Goal: Information Seeking & Learning: Find specific fact

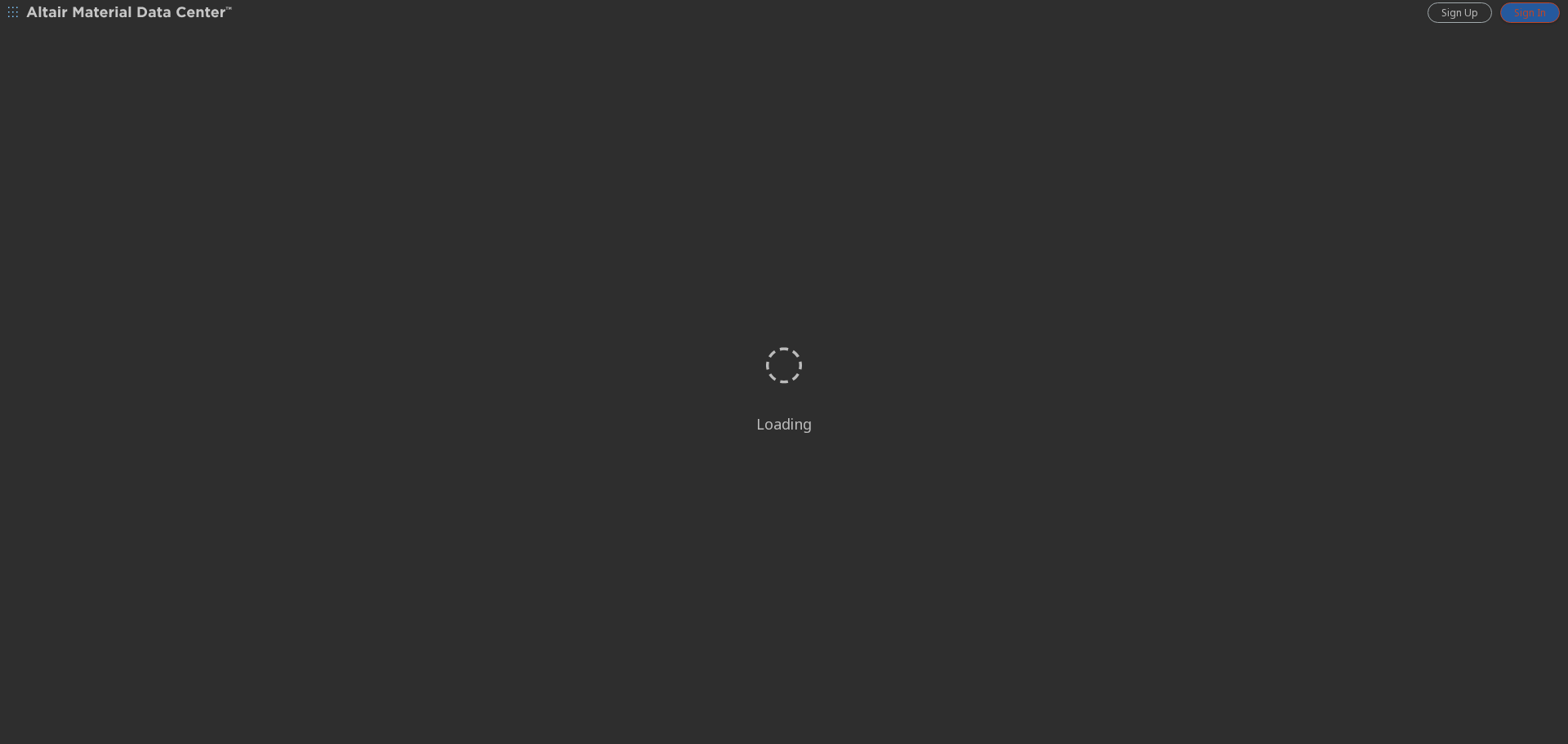
click at [1531, 9] on span "Sign In" at bounding box center [1529, 13] width 32 height 13
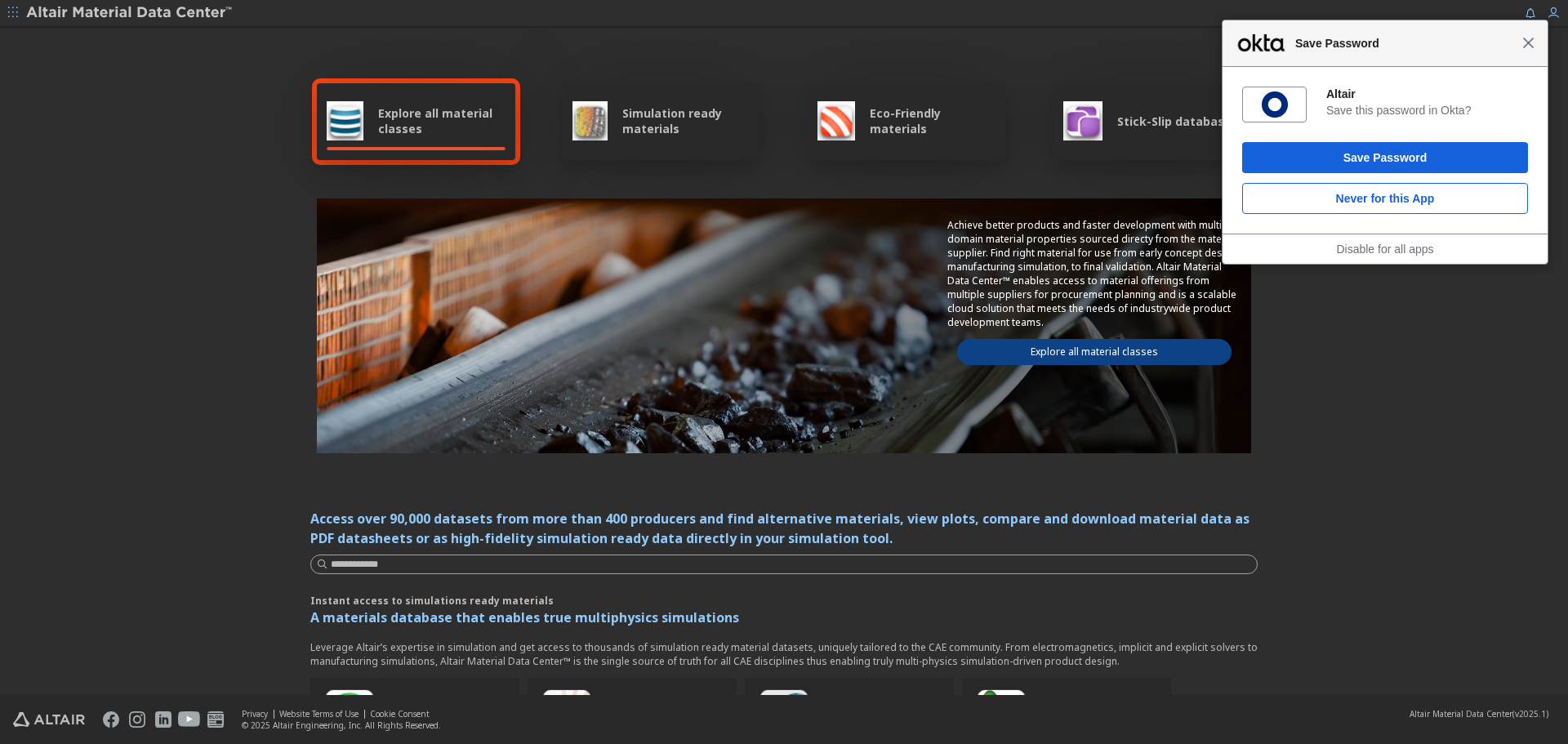
click at [1532, 40] on span "Close" at bounding box center [1528, 42] width 13 height 13
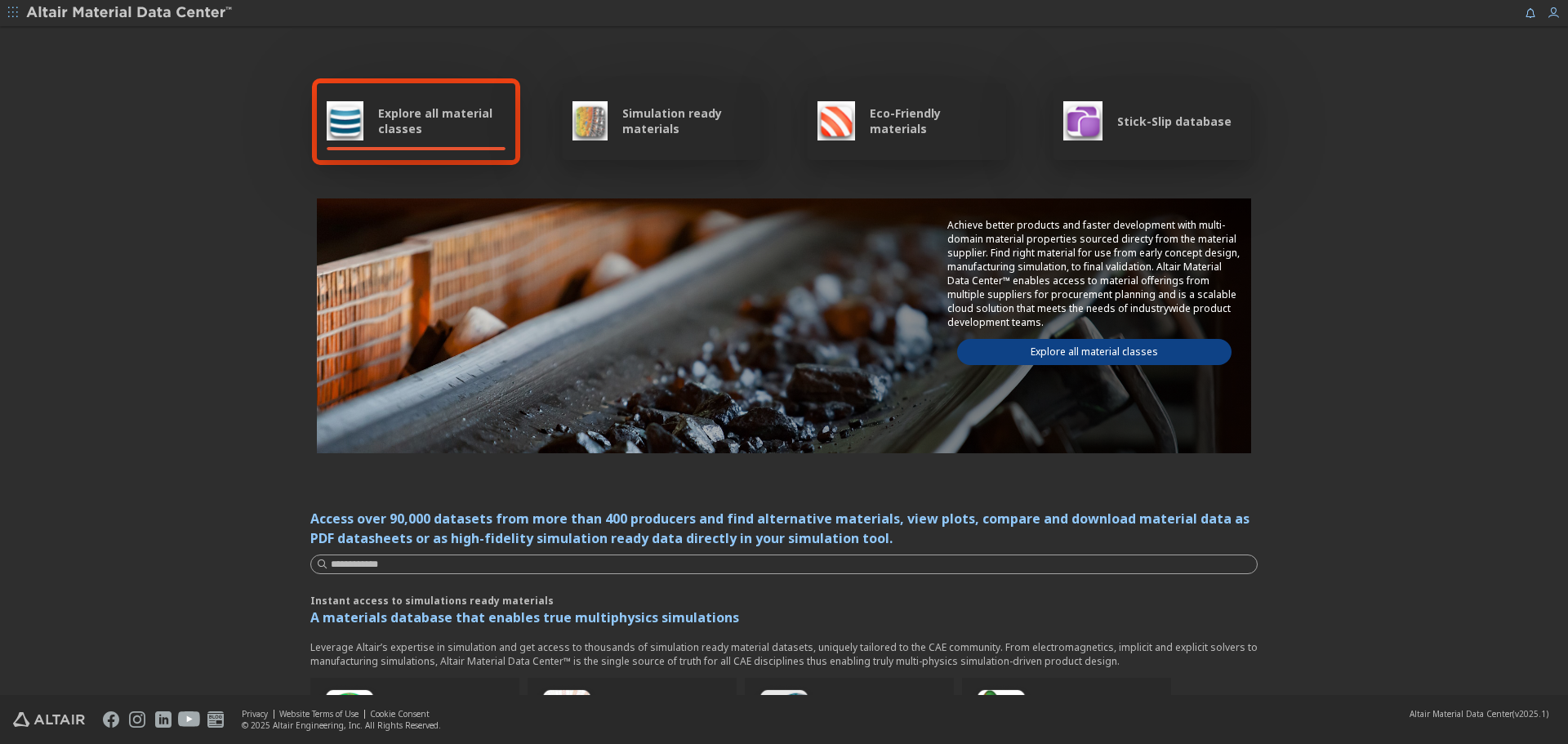
drag, startPoint x: 707, startPoint y: 119, endPoint x: 667, endPoint y: 116, distance: 40.1
click at [667, 116] on span "Simulation ready materials" at bounding box center [686, 120] width 128 height 31
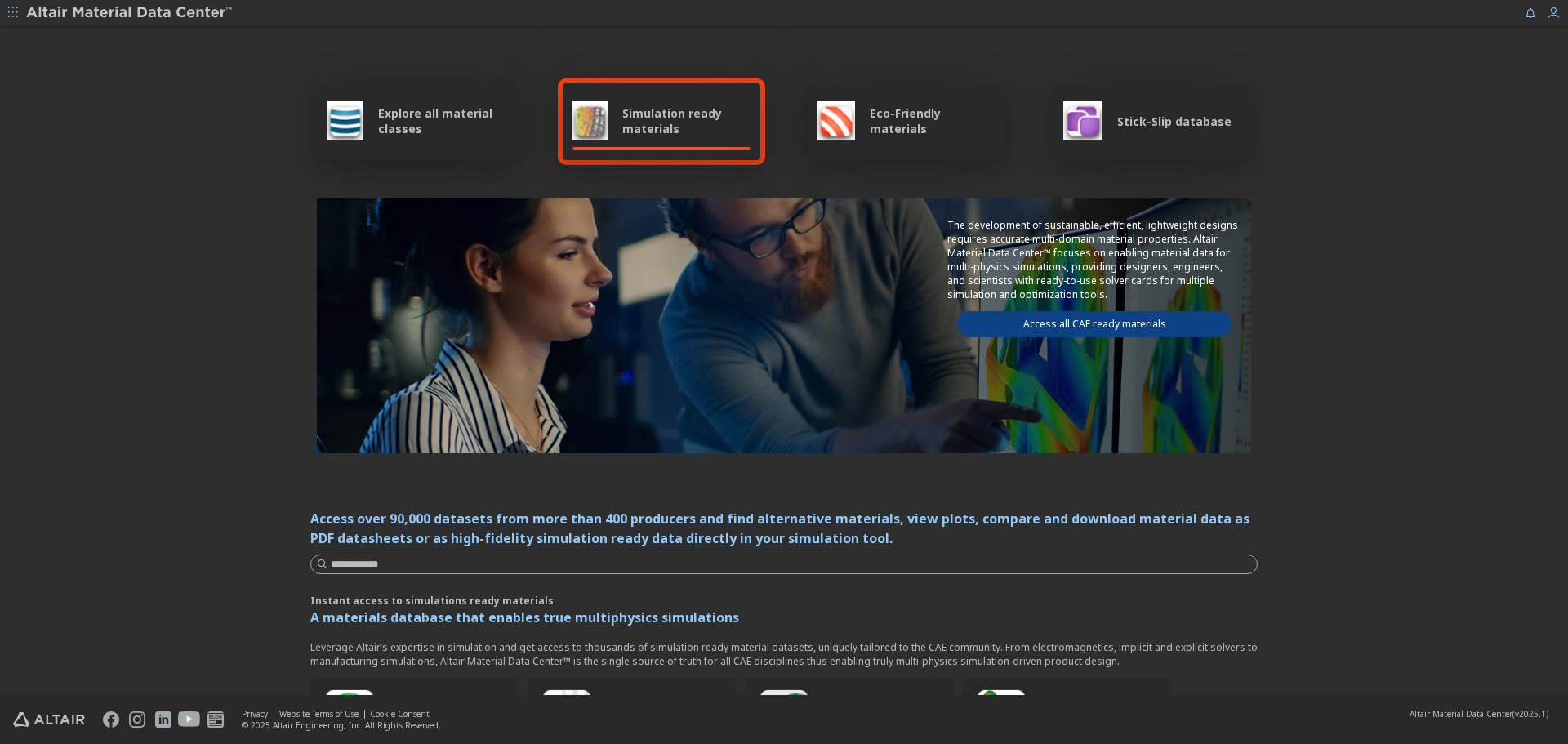
click at [1060, 326] on link "Access all CAE ready materials" at bounding box center [1094, 324] width 275 height 26
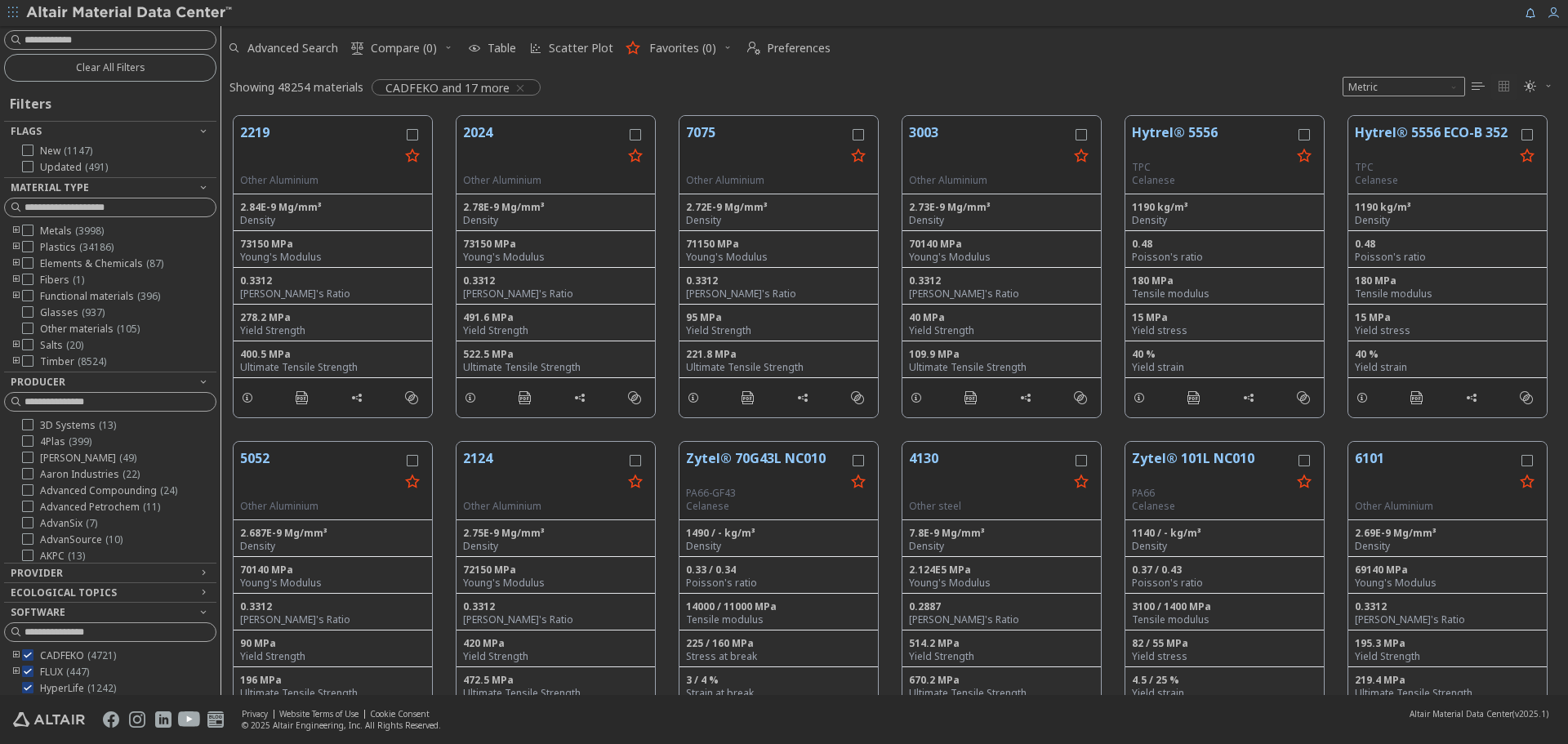
scroll to position [579, 1335]
click at [90, 26] on div "Clear All Filters Filters Flags New ( 1147 ) Updated ( 491 ) Material Type Meta…" at bounding box center [110, 360] width 221 height 669
click at [86, 36] on input at bounding box center [112, 40] width 209 height 18
type input "*****"
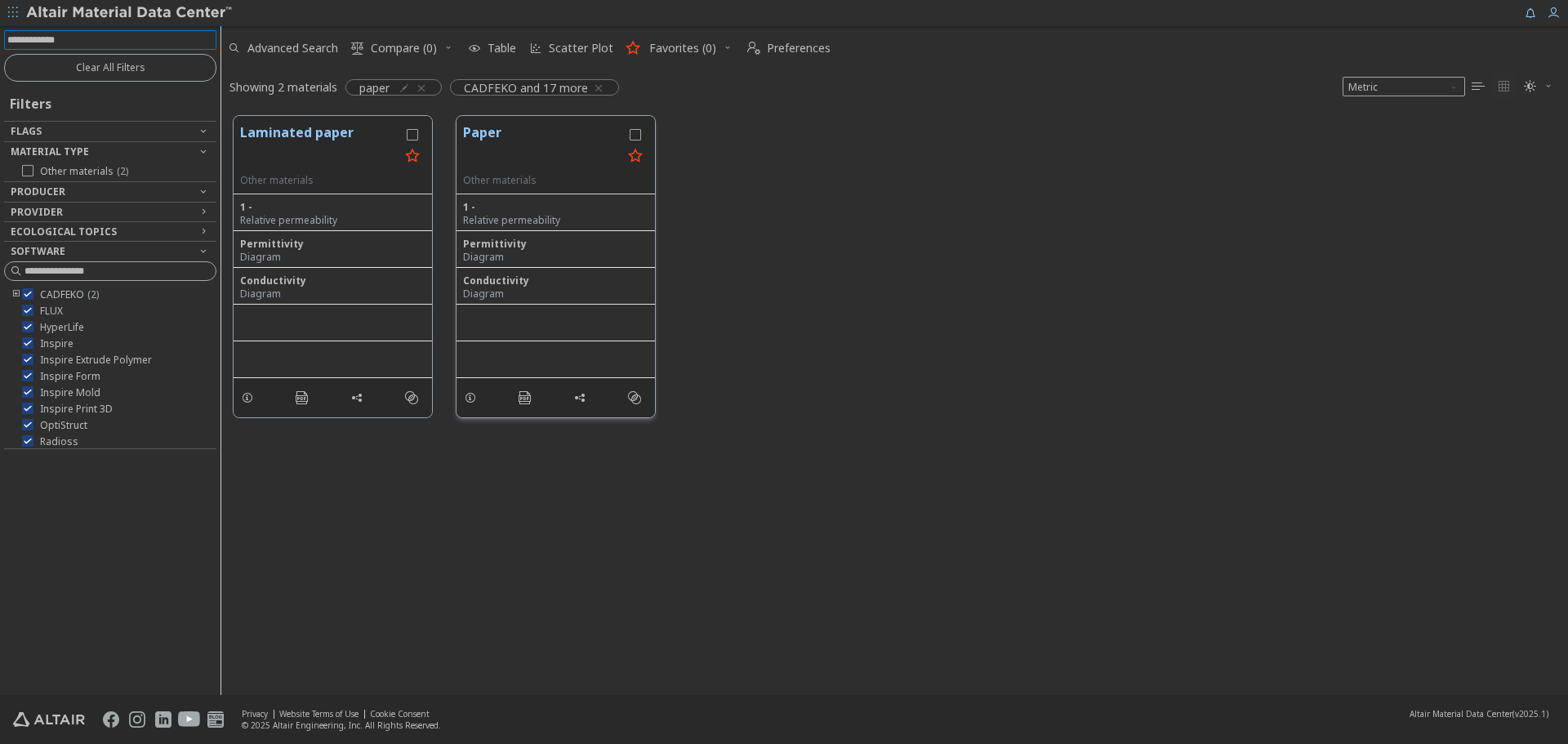
click at [495, 159] on button "Paper" at bounding box center [542, 147] width 159 height 51
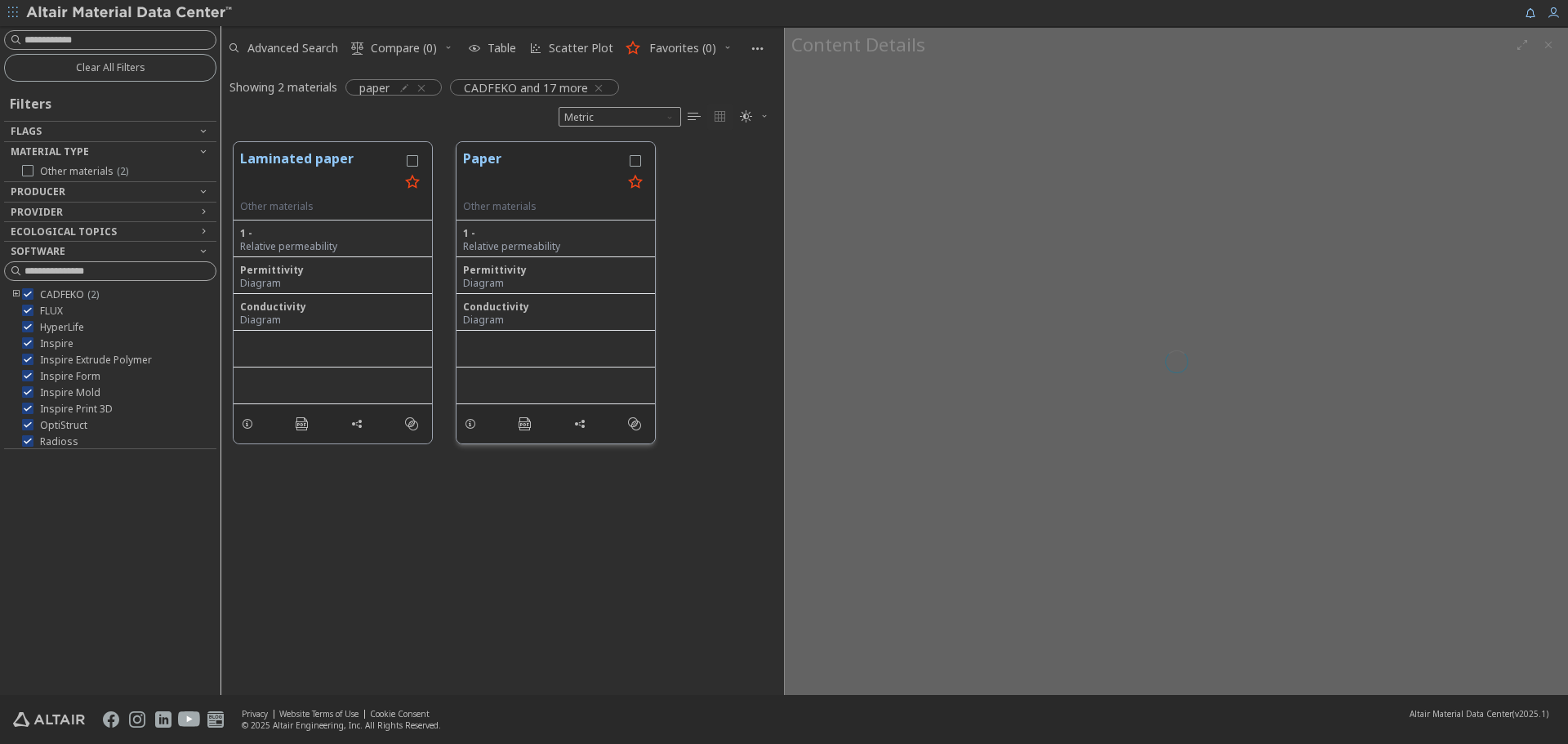
scroll to position [553, 550]
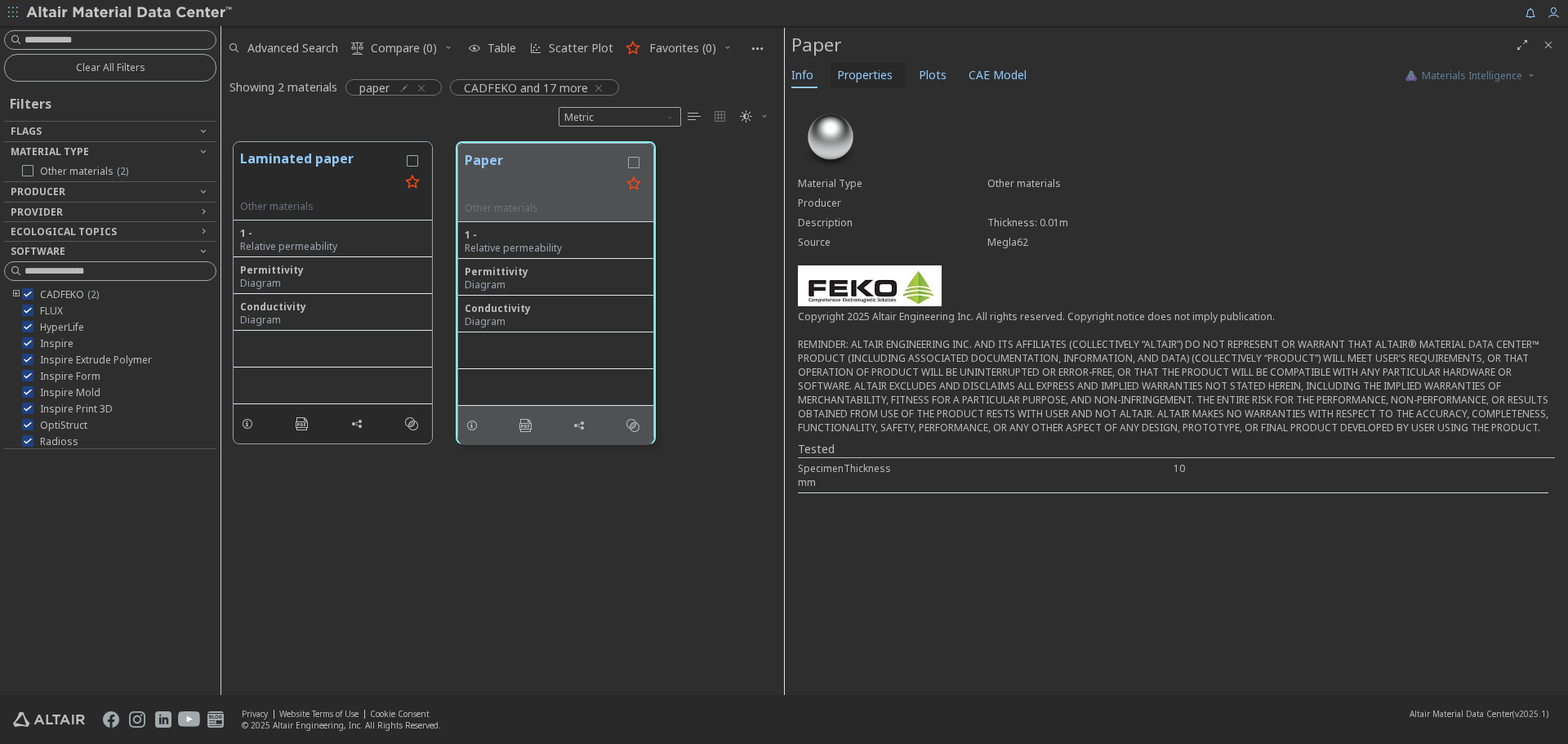
click at [860, 72] on span "Properties" at bounding box center [865, 74] width 56 height 26
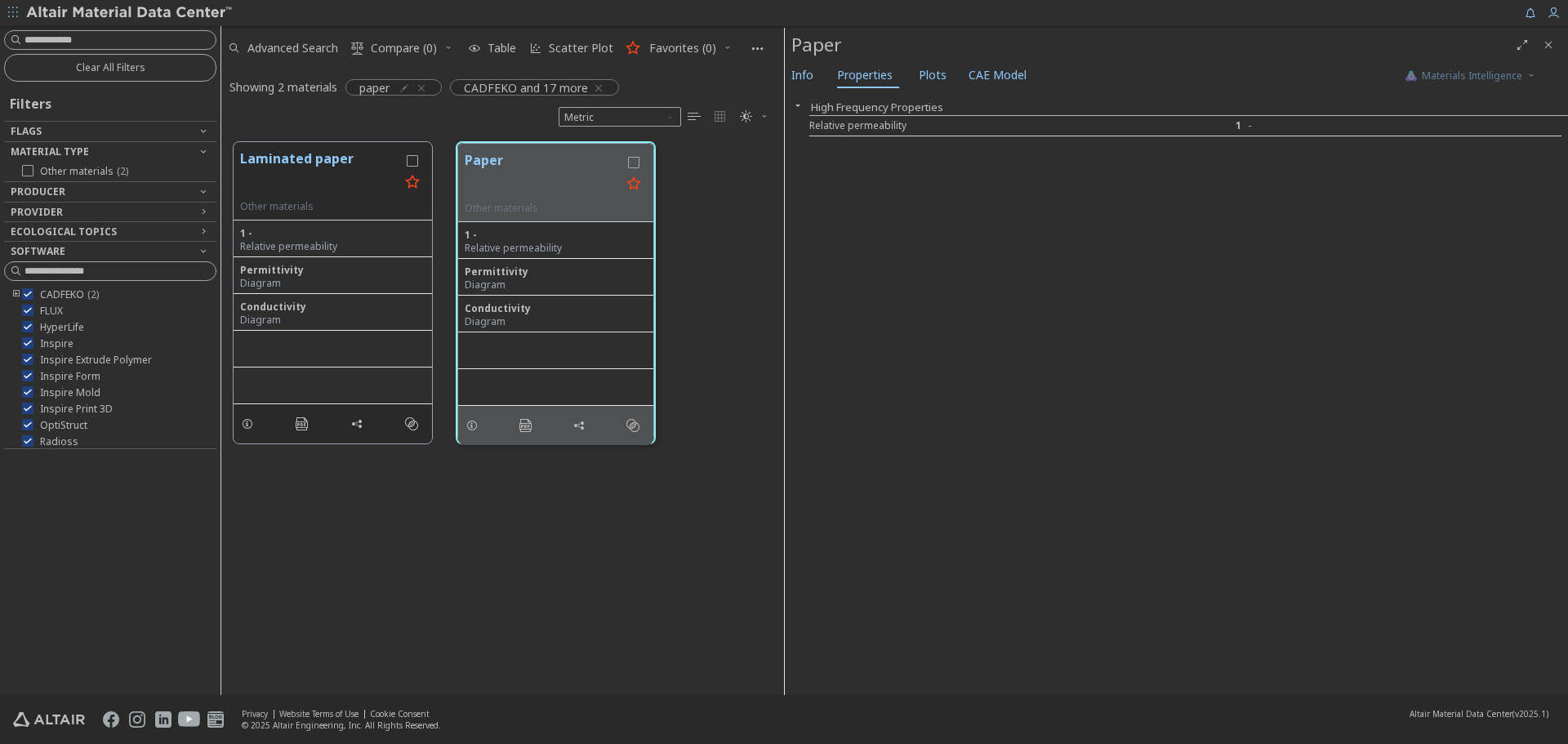
click at [863, 111] on button "High Frequency Properties" at bounding box center [877, 106] width 132 height 14
click at [833, 110] on button "High Frequency Properties" at bounding box center [877, 106] width 132 height 14
click at [828, 130] on div "Relative permeability" at bounding box center [966, 126] width 313 height 13
click at [350, 176] on button "Laminated paper" at bounding box center [319, 173] width 159 height 51
